Goal: Information Seeking & Learning: Learn about a topic

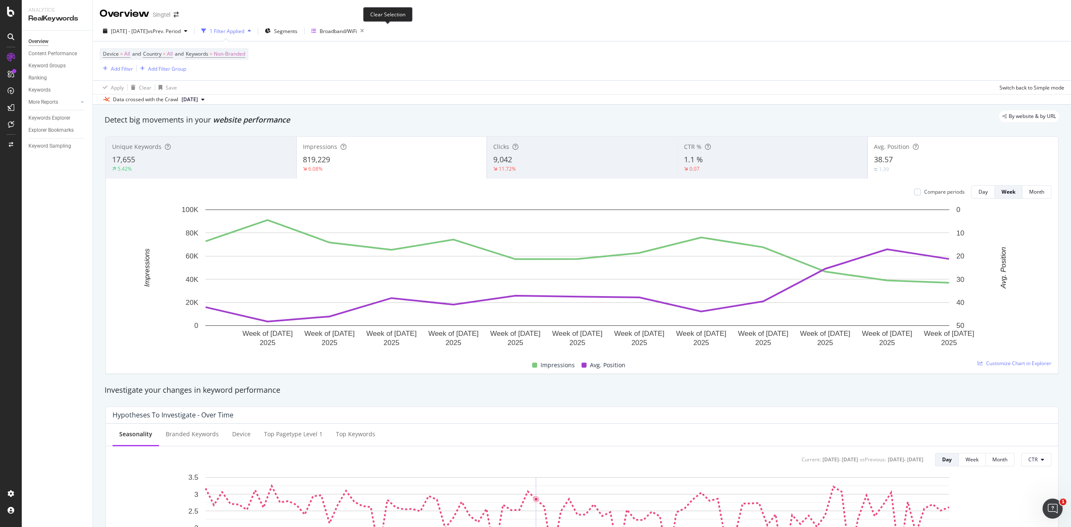
click at [367, 32] on icon "button" at bounding box center [362, 31] width 10 height 12
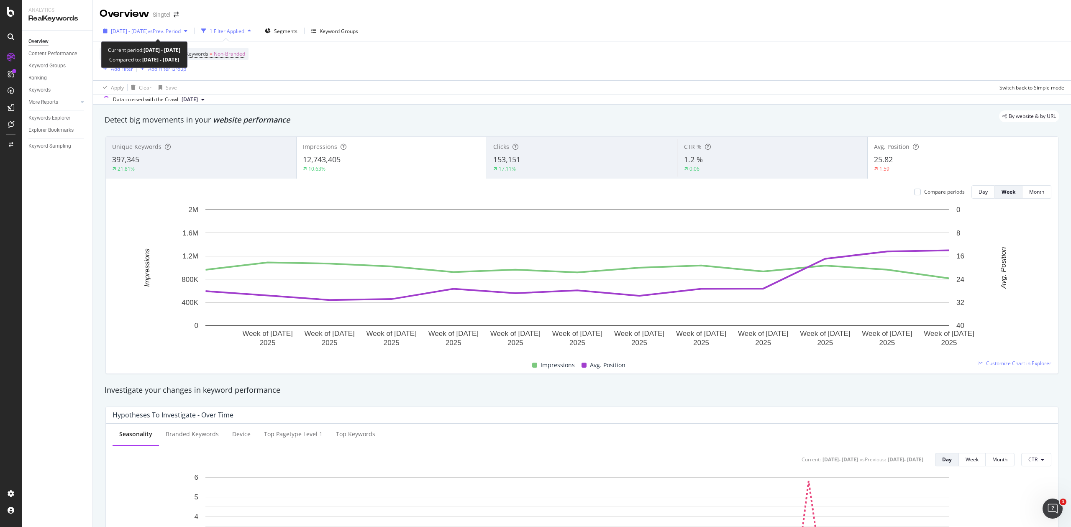
click at [181, 32] on span "vs Prev. Period" at bounding box center [164, 31] width 33 height 7
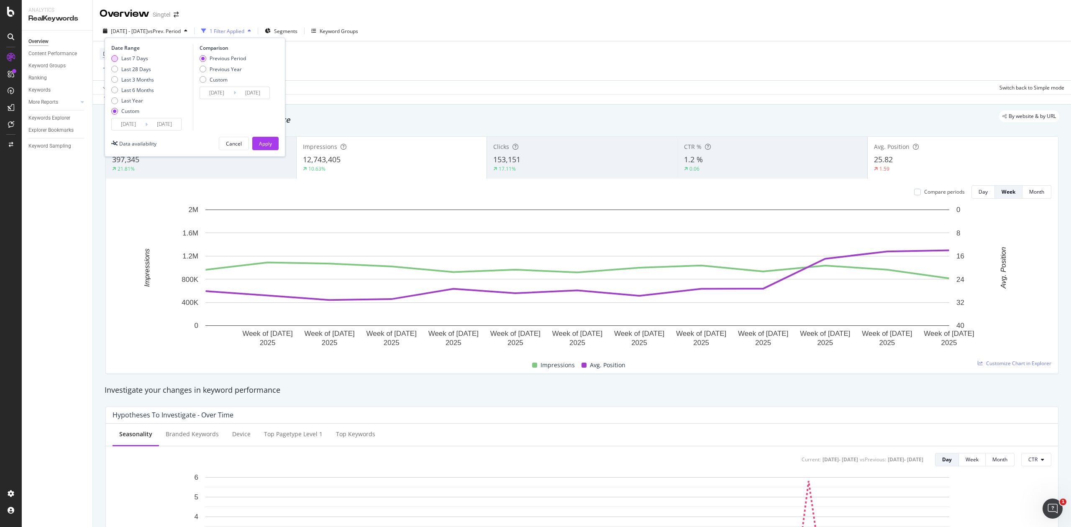
click at [144, 59] on div "Last 7 Days" at bounding box center [134, 58] width 27 height 7
type input "2025/09/23"
type input "2025/09/29"
type input "2025/09/16"
type input "2025/09/22"
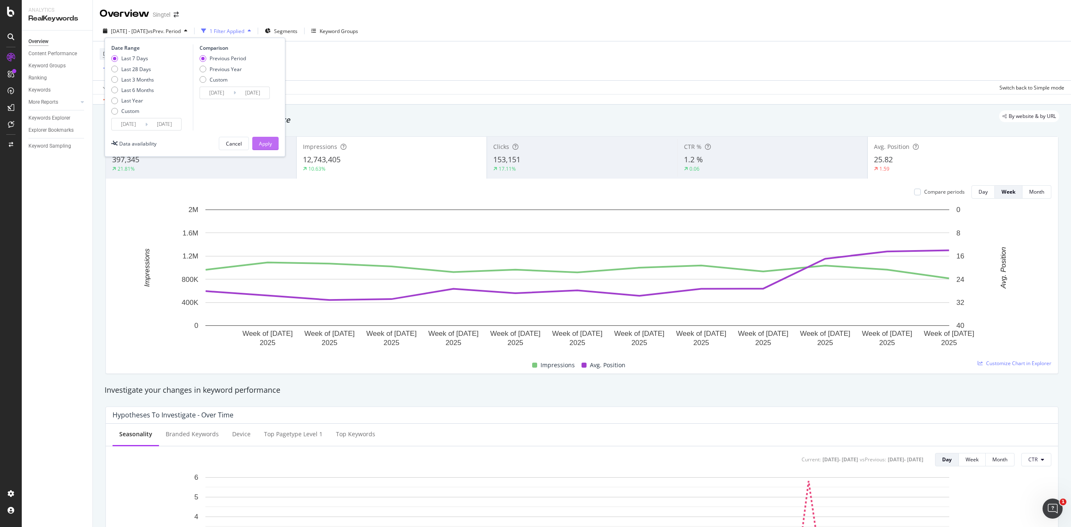
click at [264, 142] on div "Apply" at bounding box center [265, 143] width 13 height 7
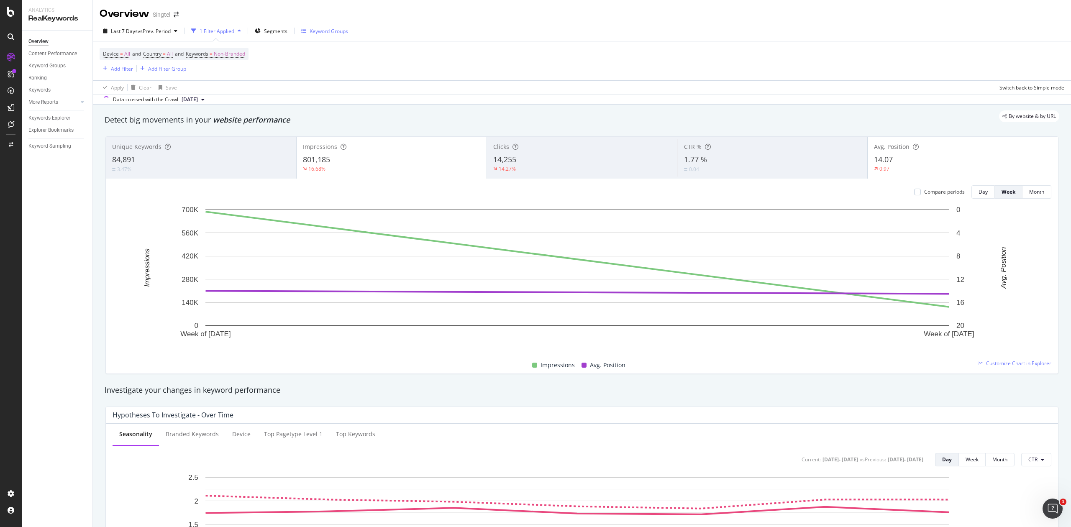
click at [339, 32] on div "Keyword Groups" at bounding box center [329, 31] width 38 height 7
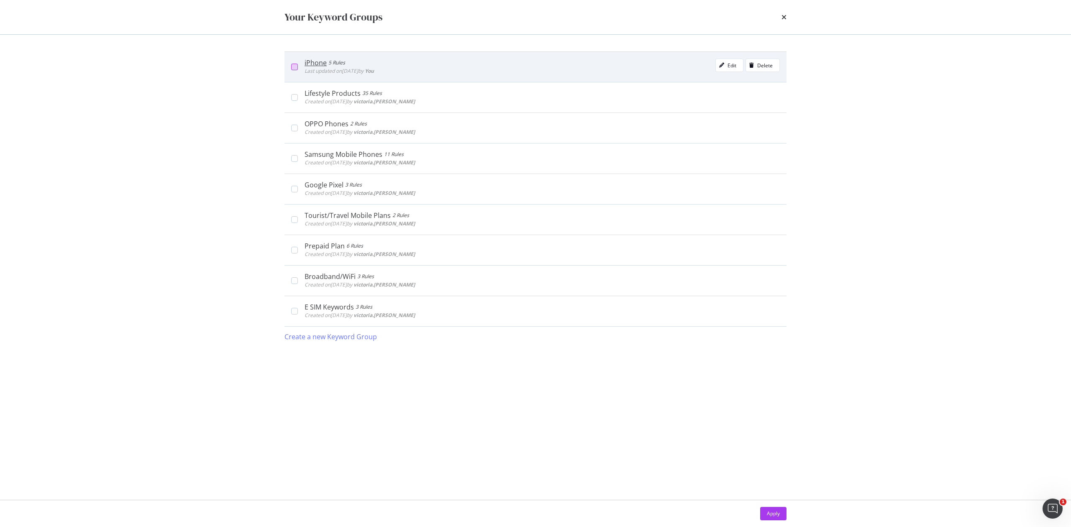
click at [292, 67] on div "modal" at bounding box center [294, 67] width 7 height 7
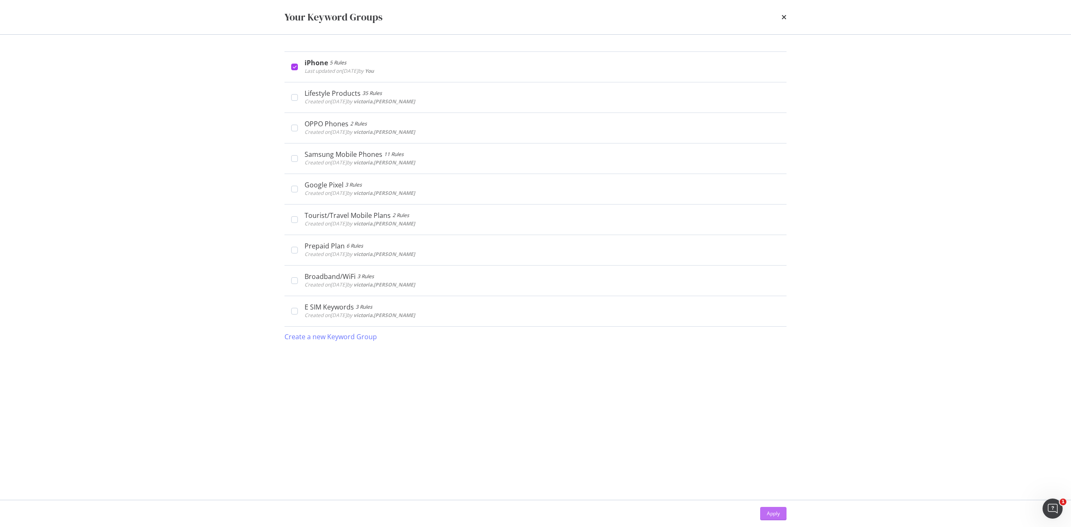
click at [774, 513] on div "Apply" at bounding box center [773, 513] width 13 height 7
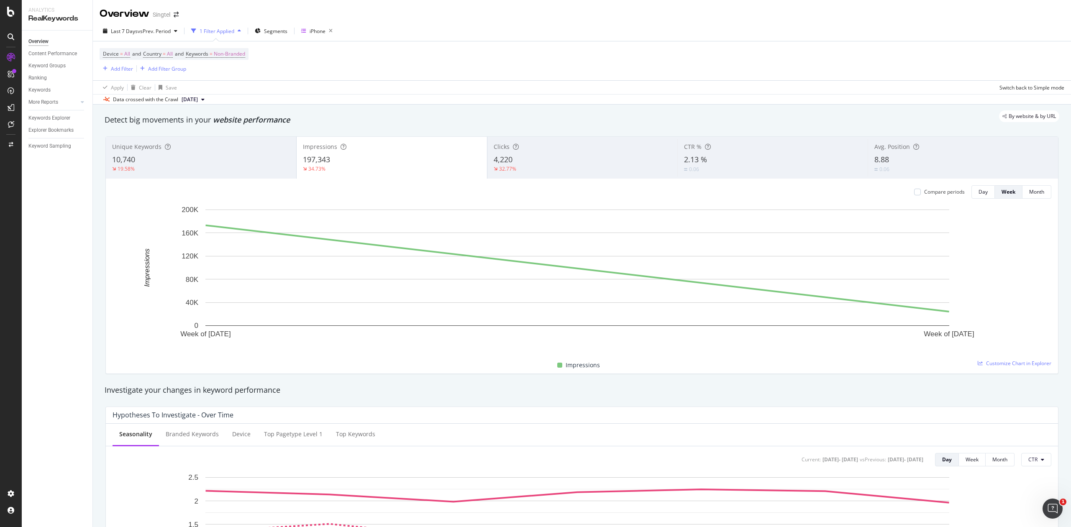
click at [597, 169] on div "32.77%" at bounding box center [583, 169] width 178 height 8
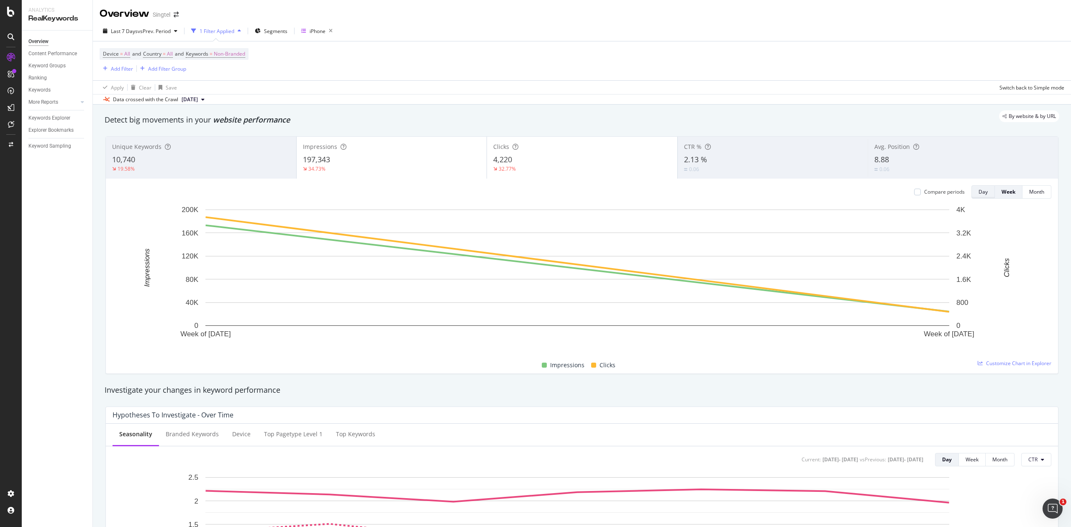
click at [979, 195] on div "Day" at bounding box center [983, 191] width 9 height 7
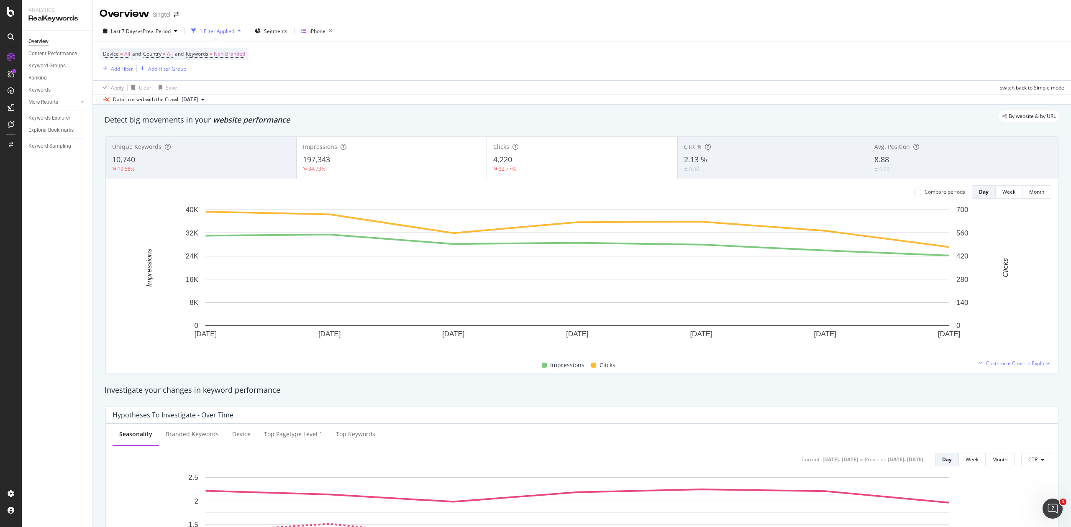
click at [605, 177] on div "Clicks 4,220 32.77%" at bounding box center [582, 158] width 190 height 38
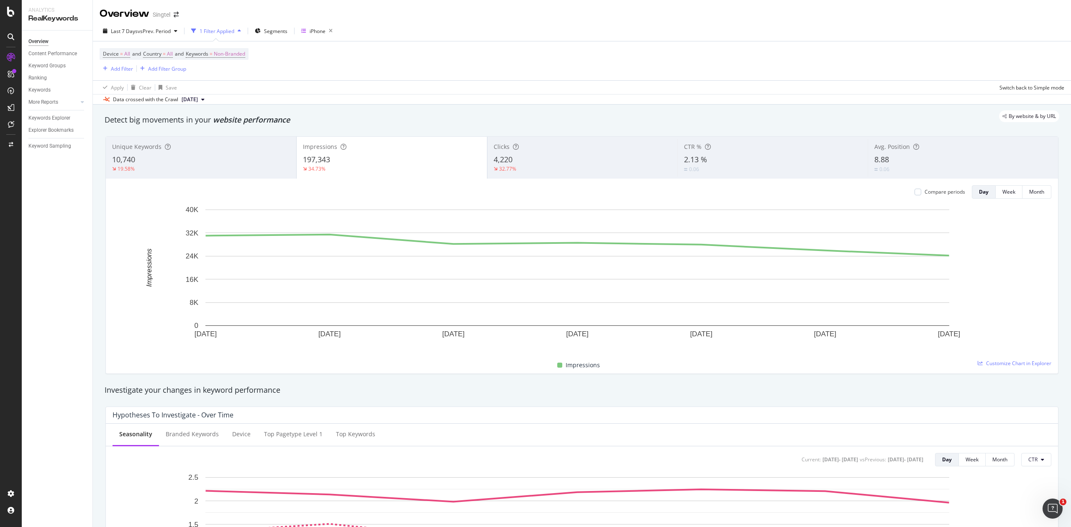
click at [907, 172] on div "0.06" at bounding box center [962, 169] width 177 height 8
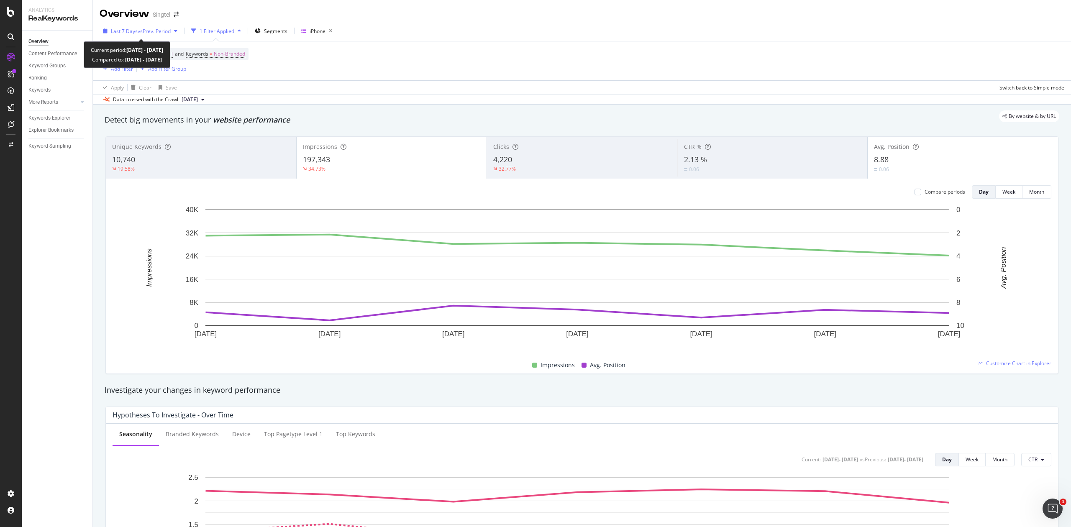
click at [153, 28] on span "vs Prev. Period" at bounding box center [154, 31] width 33 height 7
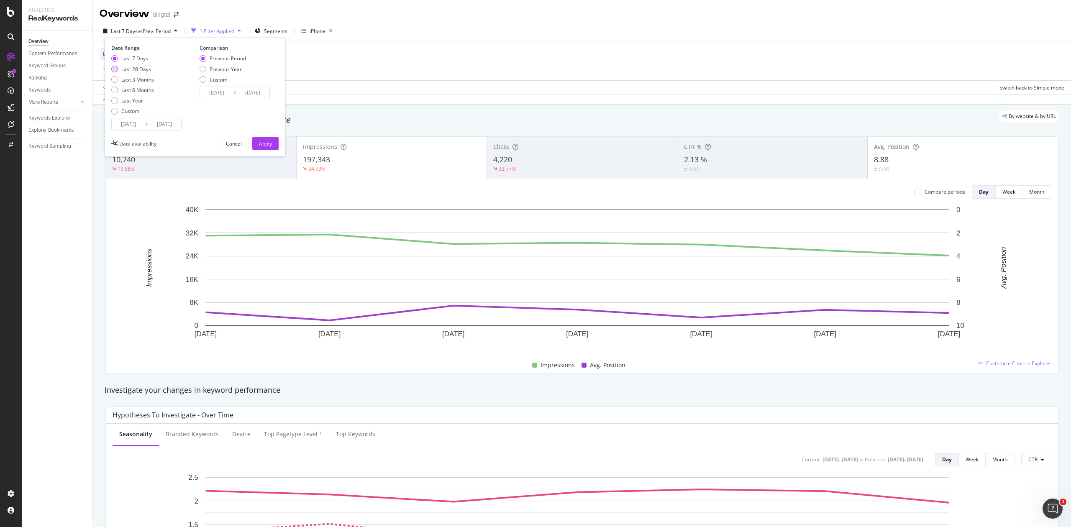
click at [147, 71] on div "Last 28 Days" at bounding box center [136, 69] width 30 height 7
type input "2025/09/02"
type input "2025/08/05"
type input "2025/09/01"
click at [266, 141] on div "Apply" at bounding box center [265, 143] width 13 height 7
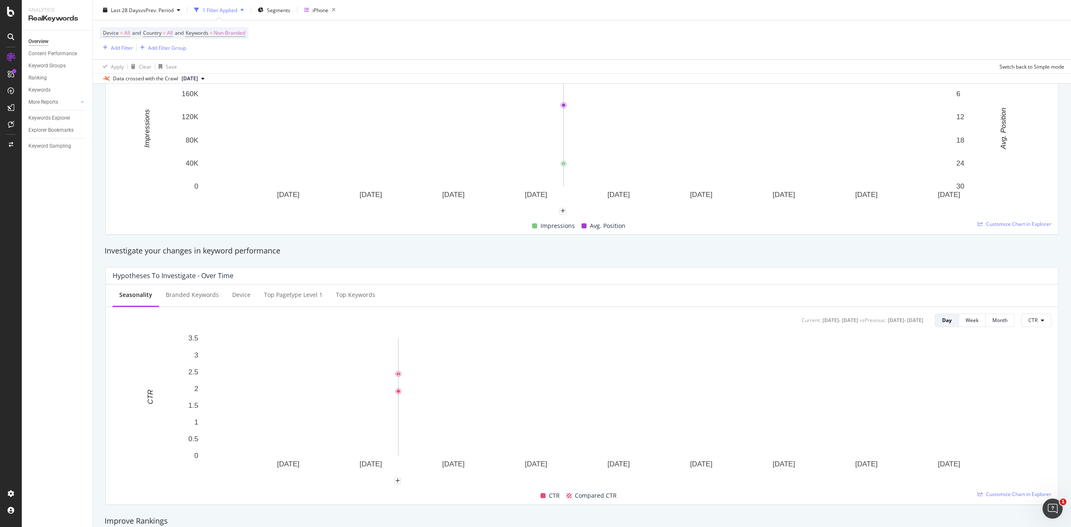
scroll to position [57, 0]
